Goal: Task Accomplishment & Management: Manage account settings

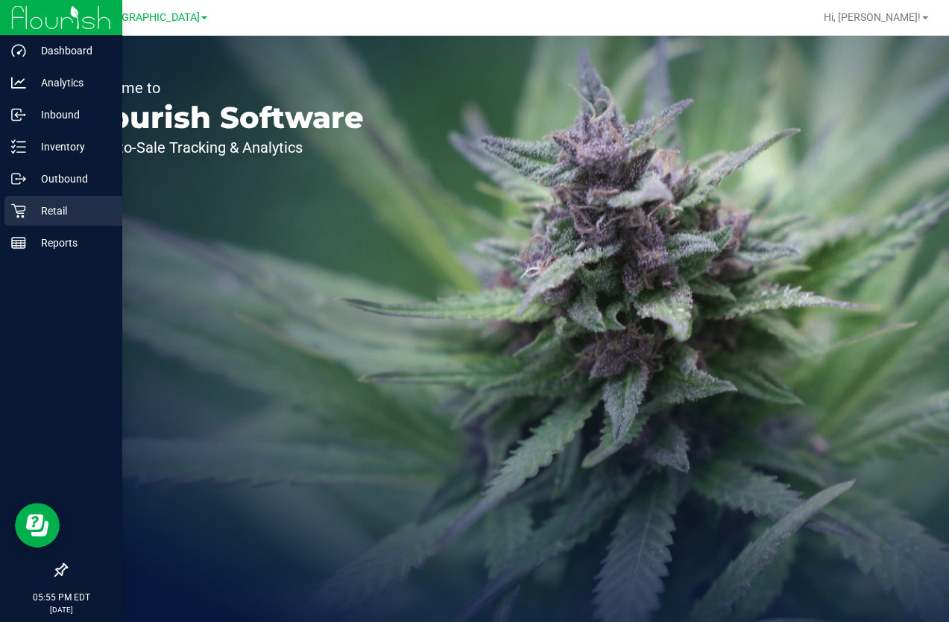
click at [51, 211] on p "Retail" at bounding box center [70, 211] width 89 height 18
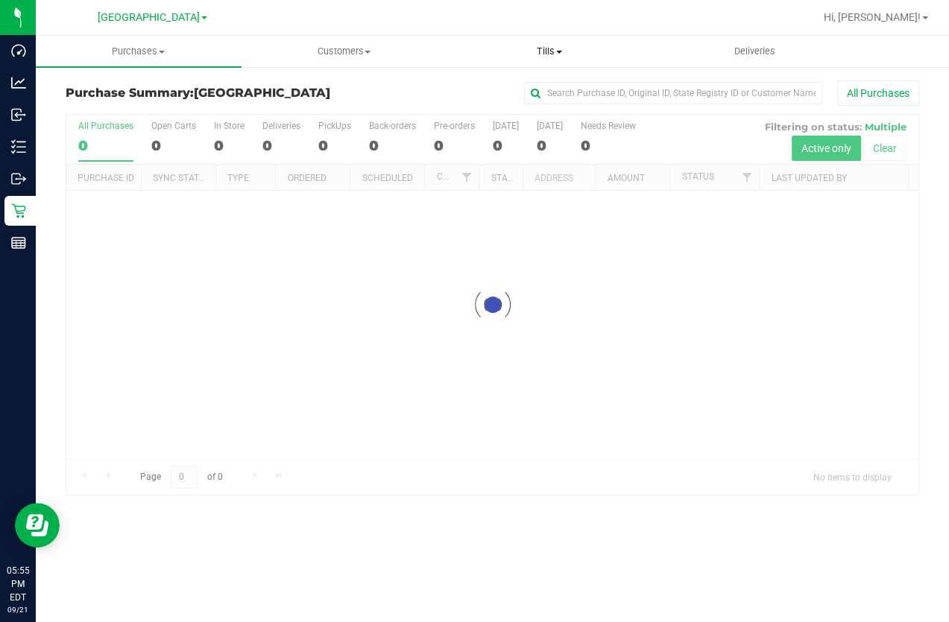
click at [556, 51] on span "Tills" at bounding box center [549, 51] width 204 height 13
click at [528, 83] on span "Manage tills" at bounding box center [496, 89] width 101 height 13
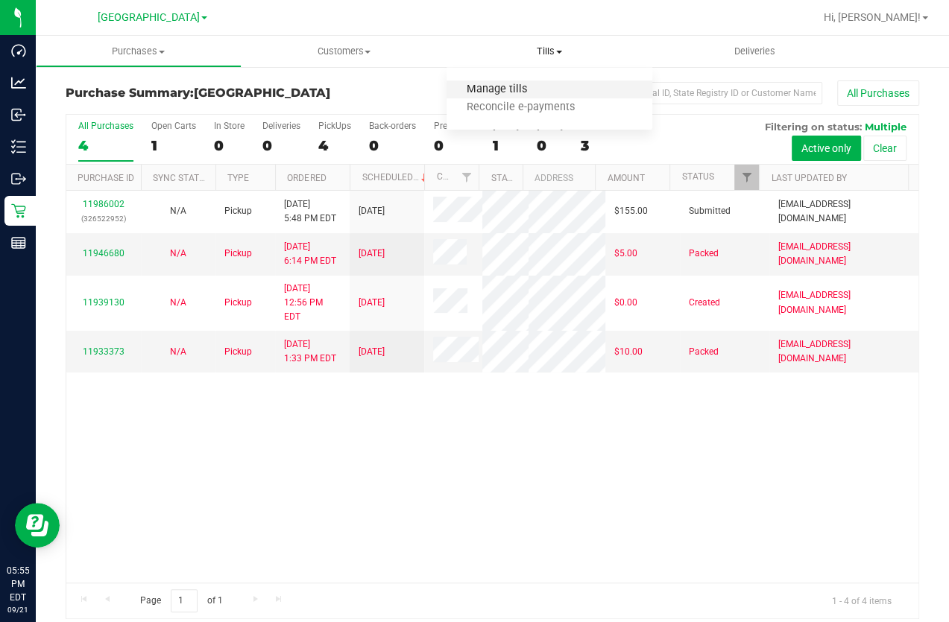
click at [500, 85] on span "Manage tills" at bounding box center [496, 89] width 101 height 13
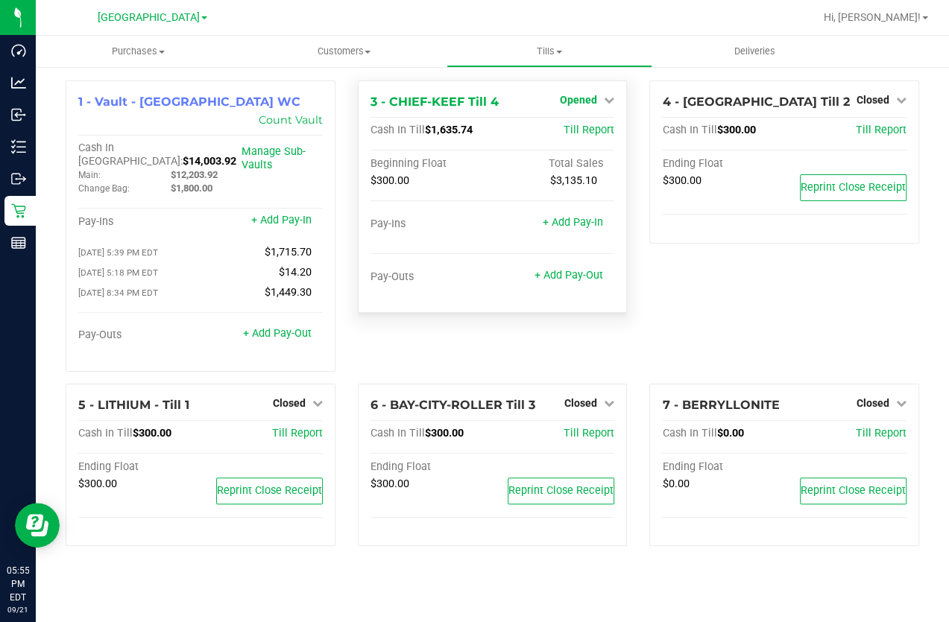
click at [589, 98] on span "Opened" at bounding box center [578, 100] width 37 height 12
click at [589, 129] on link "Close Till" at bounding box center [580, 131] width 40 height 12
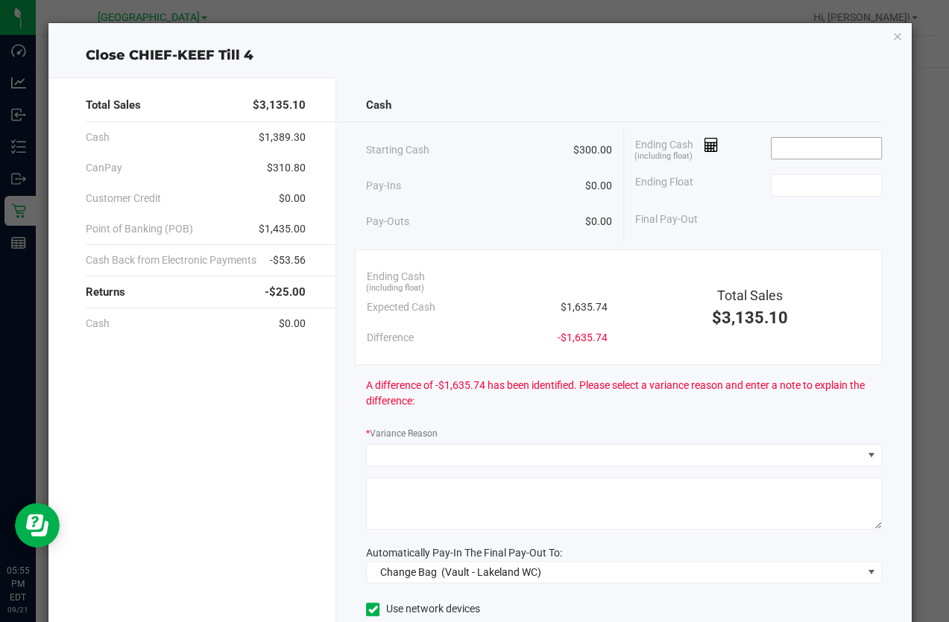
click at [843, 150] on input at bounding box center [826, 148] width 110 height 21
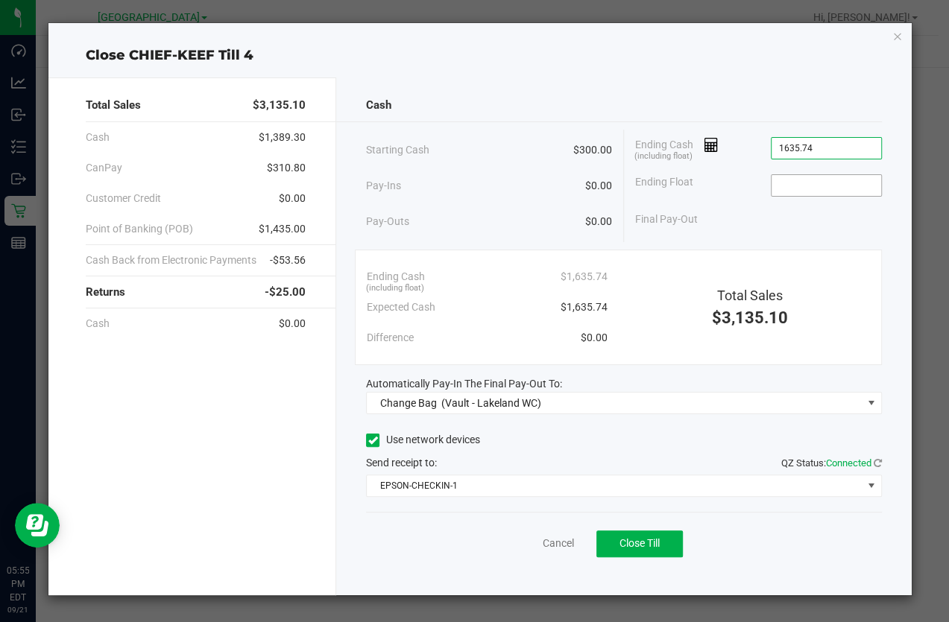
type input "$1,635.74"
click at [820, 177] on input at bounding box center [826, 185] width 110 height 21
type input "$300.00"
click at [729, 199] on div "Ending Float $300.00" at bounding box center [758, 185] width 247 height 37
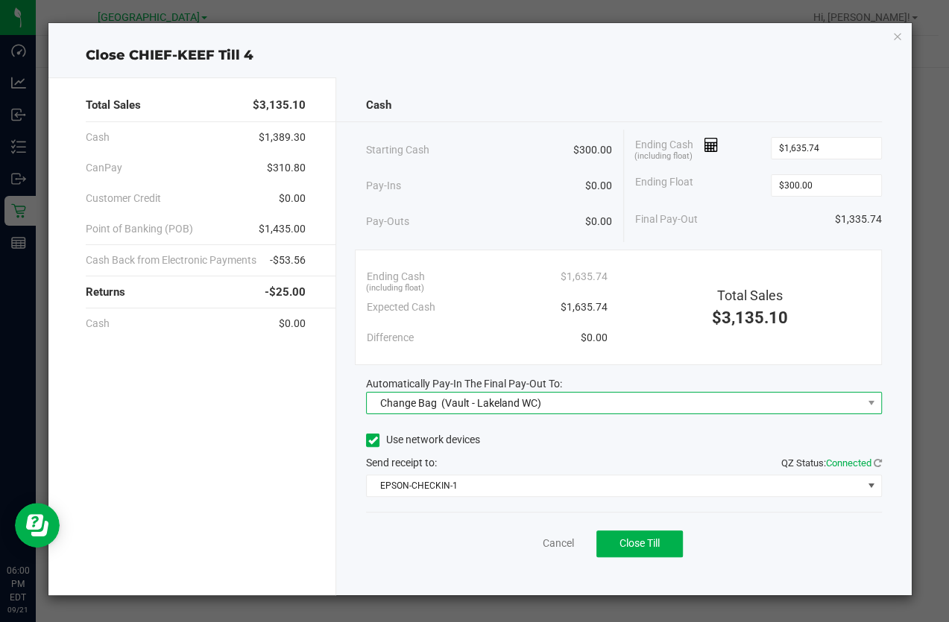
click at [646, 396] on span "Change Bag (Vault - Lakeland WC)" at bounding box center [614, 403] width 495 height 21
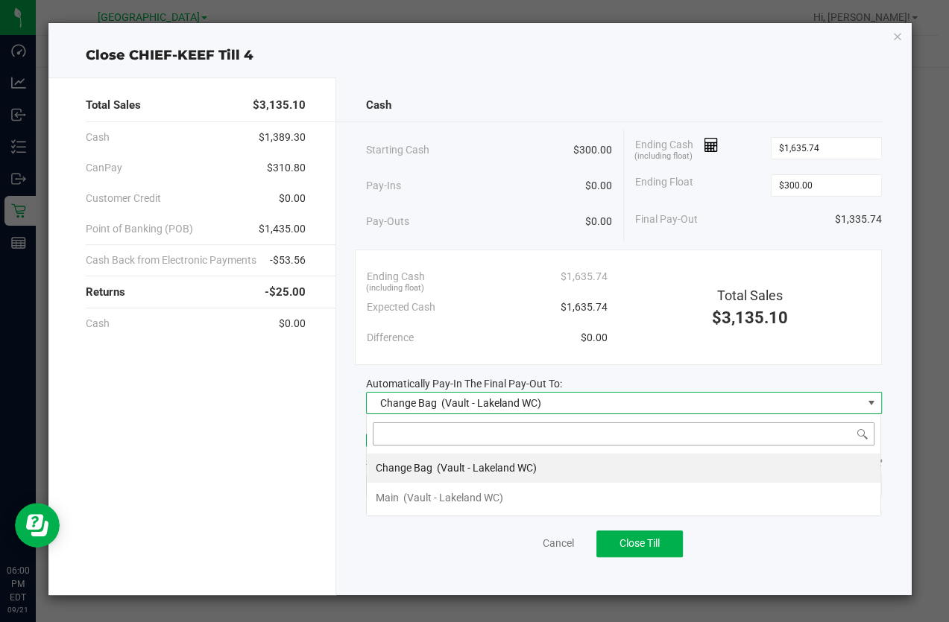
scroll to position [22, 514]
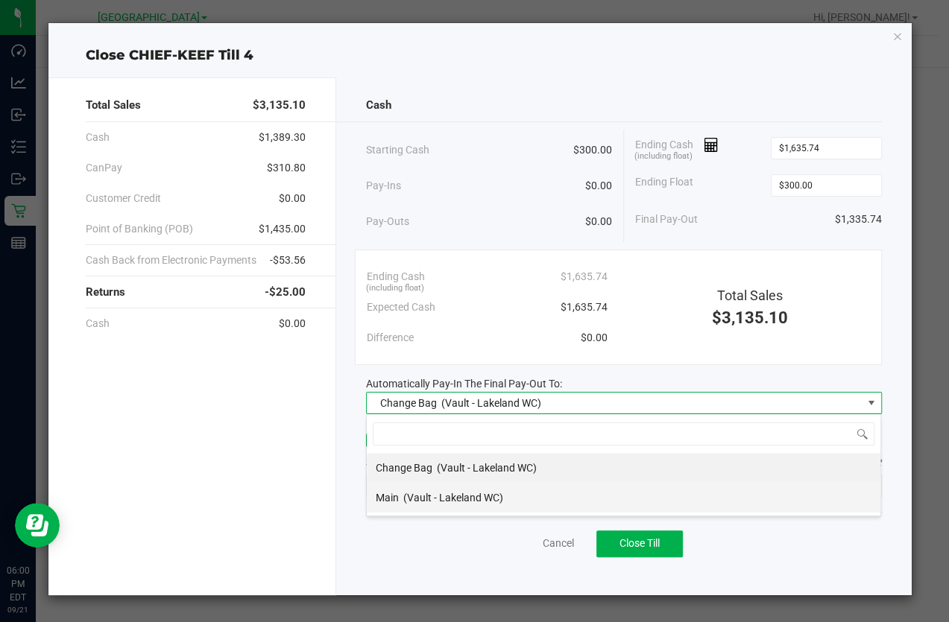
click at [595, 492] on li "Main (Vault - Lakeland WC)" at bounding box center [623, 498] width 513 height 30
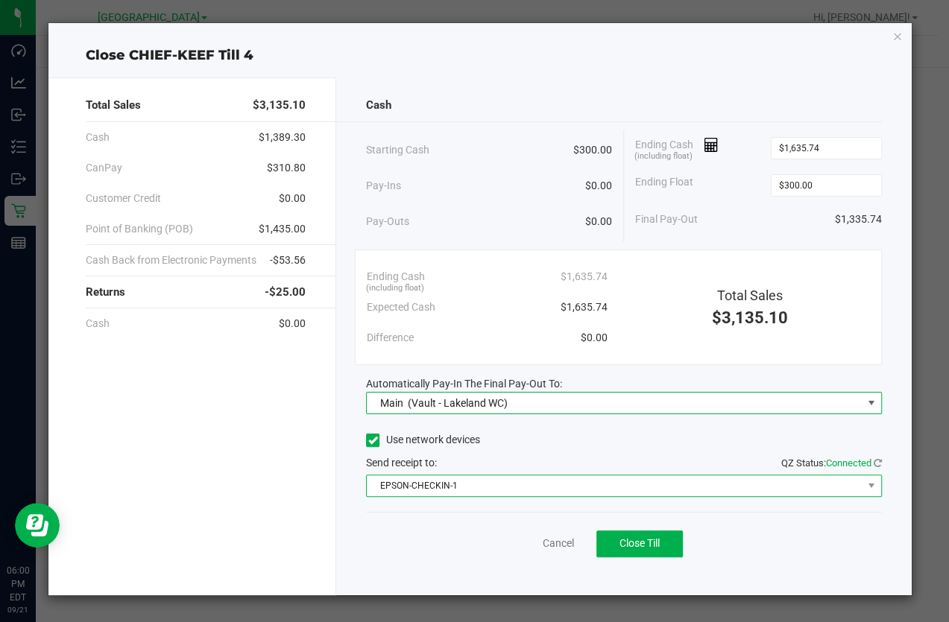
click at [595, 491] on span "EPSON-CHECKIN-1" at bounding box center [614, 485] width 495 height 21
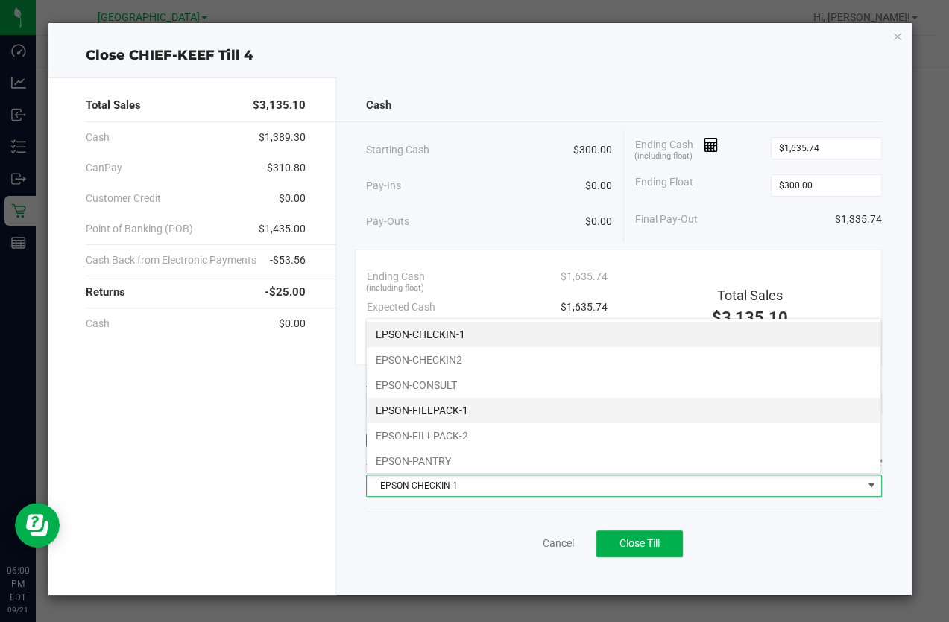
click at [506, 409] on li "EPSON-FILLPACK-1" at bounding box center [623, 410] width 513 height 25
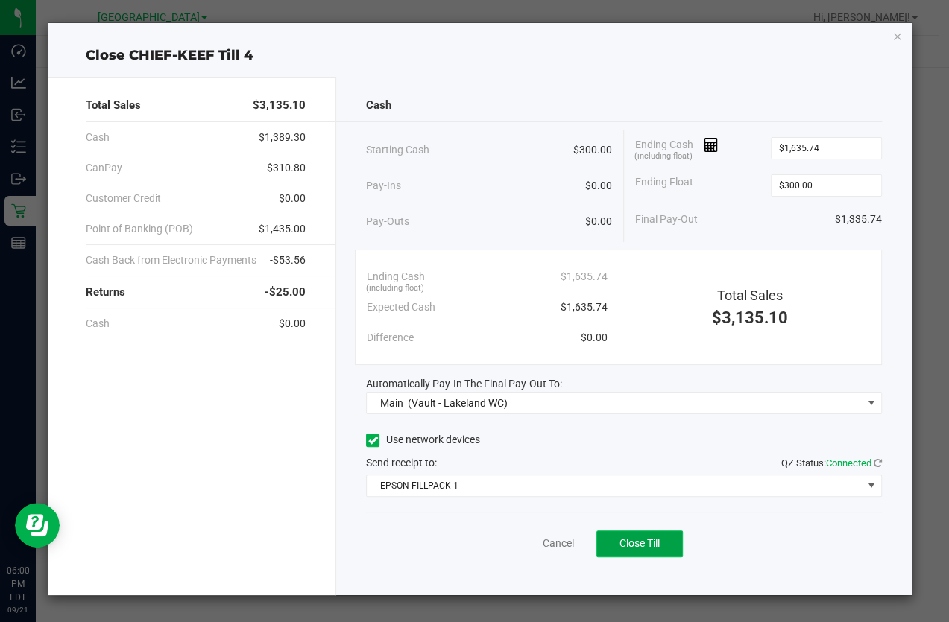
click at [632, 545] on span "Close Till" at bounding box center [639, 543] width 40 height 12
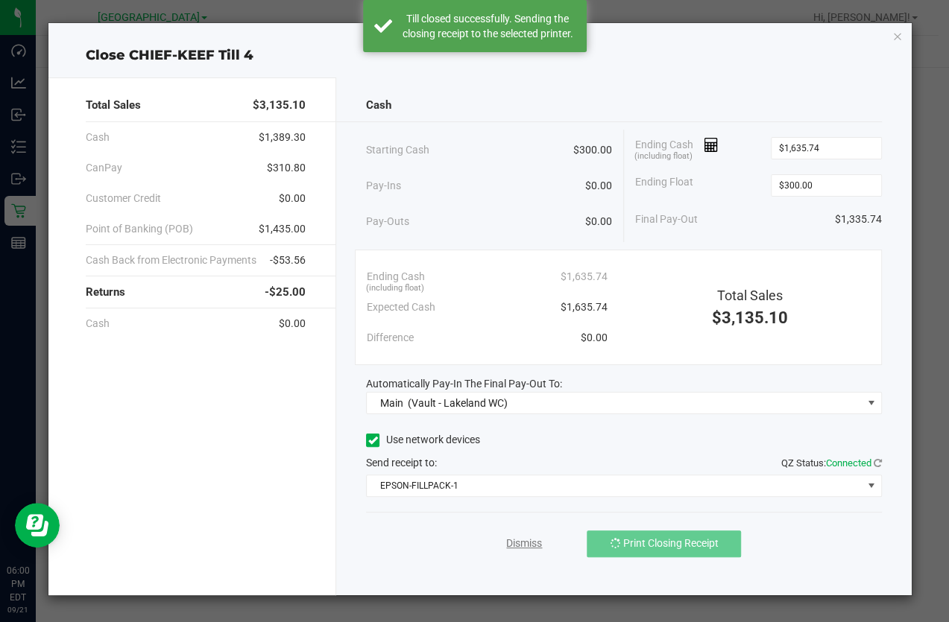
click at [522, 537] on link "Dismiss" at bounding box center [524, 544] width 36 height 16
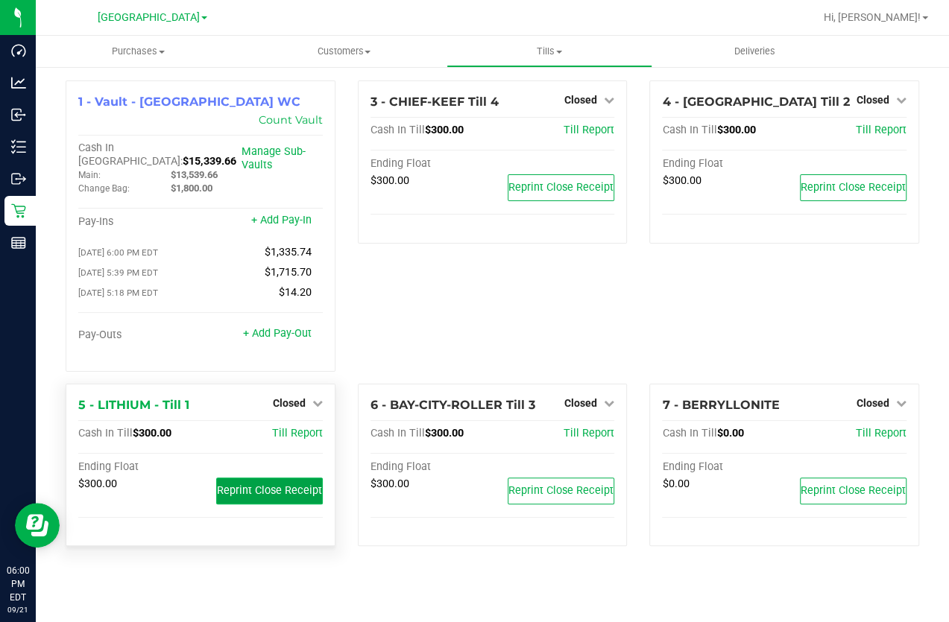
click at [233, 484] on span "Reprint Close Receipt" at bounding box center [269, 490] width 105 height 13
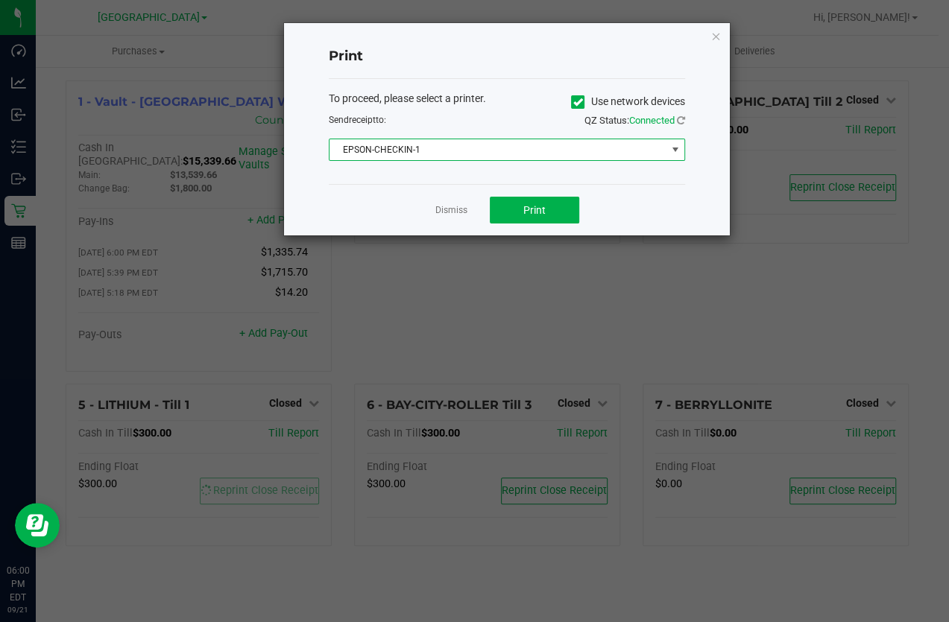
click at [424, 152] on span "EPSON-CHECKIN-1" at bounding box center [497, 149] width 336 height 21
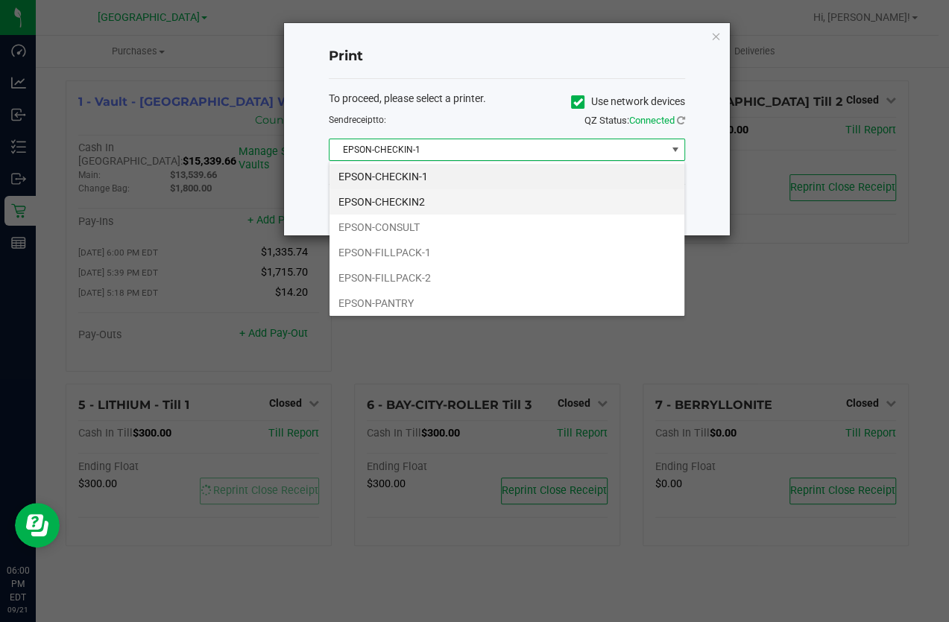
scroll to position [22, 356]
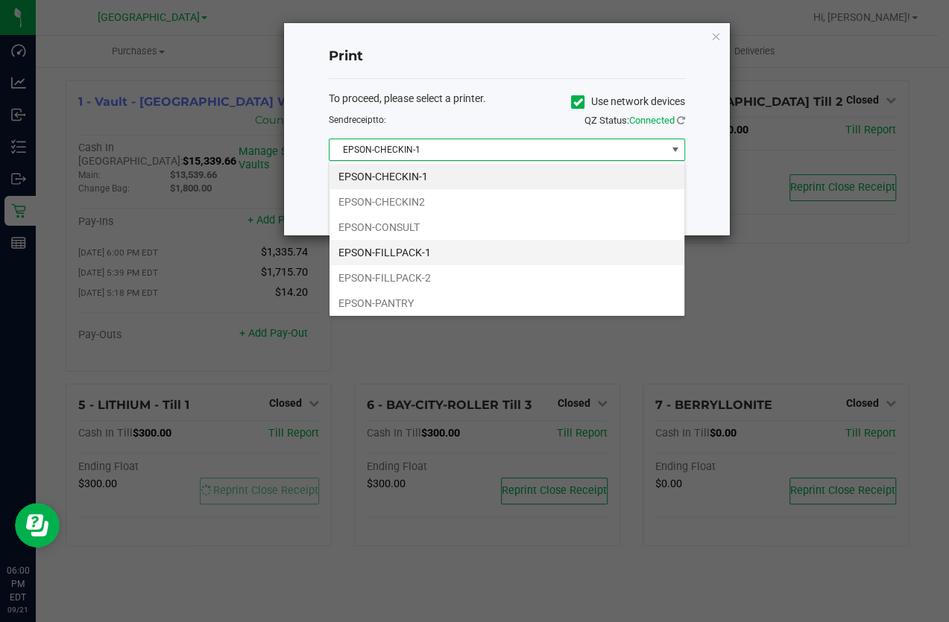
click at [434, 246] on li "EPSON-FILLPACK-1" at bounding box center [506, 252] width 355 height 25
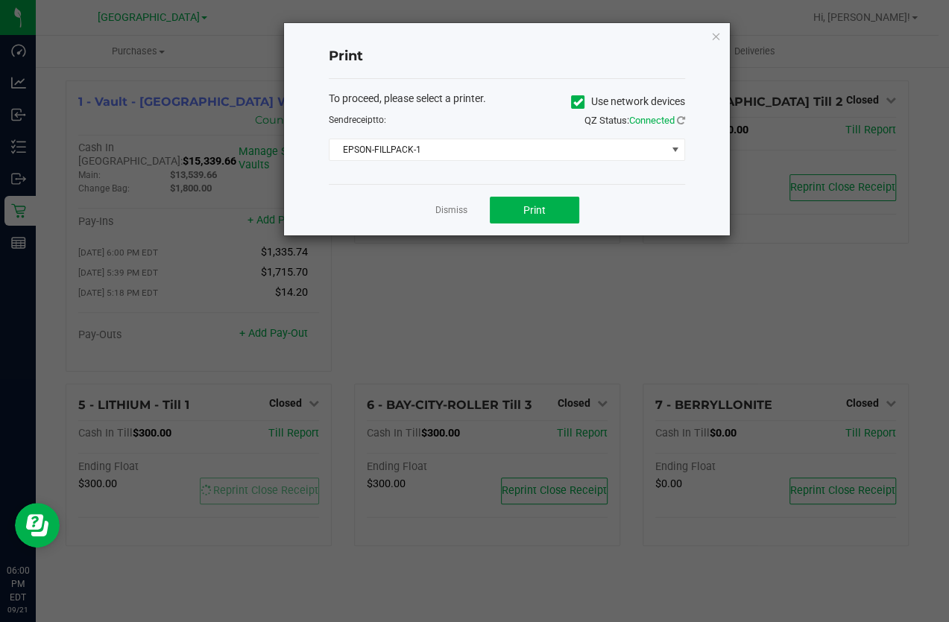
click at [509, 224] on div "Dismiss Print" at bounding box center [507, 209] width 356 height 51
click at [510, 209] on button "Print" at bounding box center [534, 210] width 89 height 27
click at [710, 37] on icon "button" at bounding box center [715, 36] width 10 height 18
